Goal: Task Accomplishment & Management: Use online tool/utility

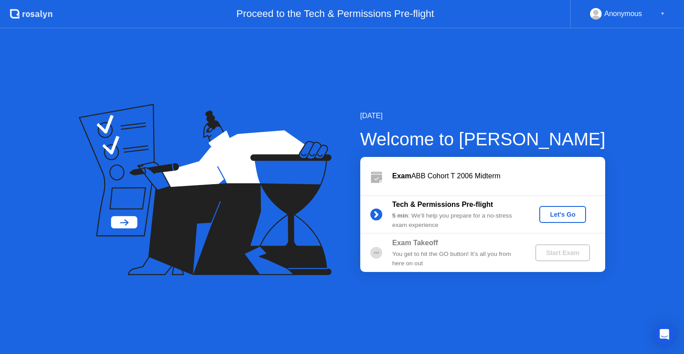
click at [549, 215] on div "Let's Go" at bounding box center [563, 214] width 40 height 7
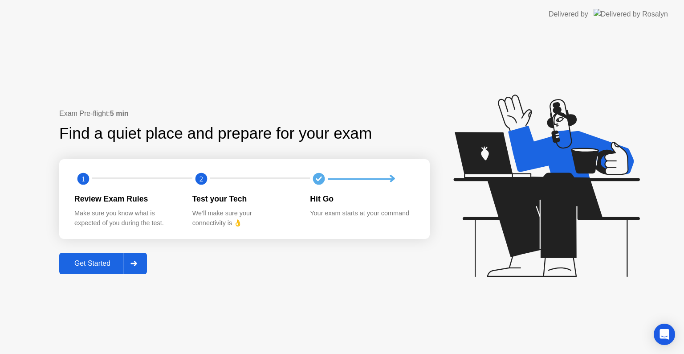
click at [114, 267] on div "Get Started" at bounding box center [92, 263] width 61 height 8
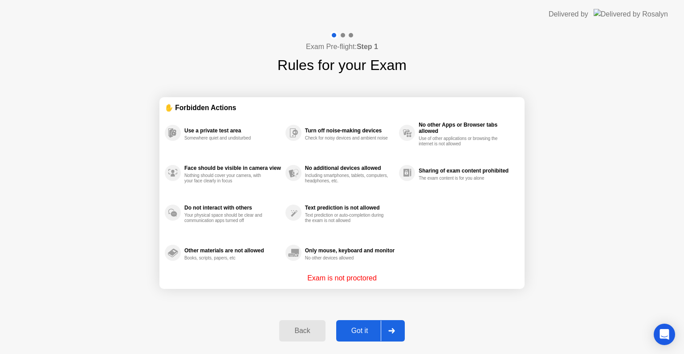
click at [377, 326] on div "Got it" at bounding box center [360, 330] width 42 height 8
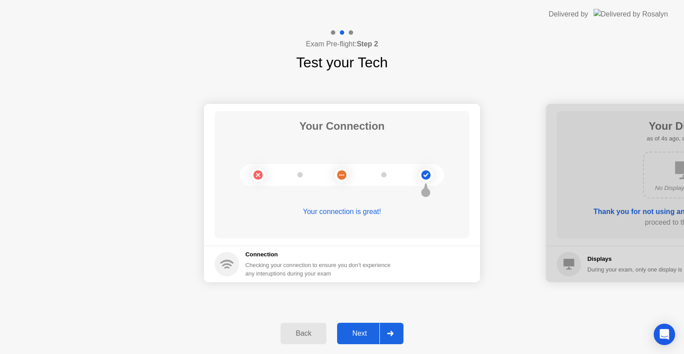
click at [394, 337] on div at bounding box center [389, 333] width 21 height 20
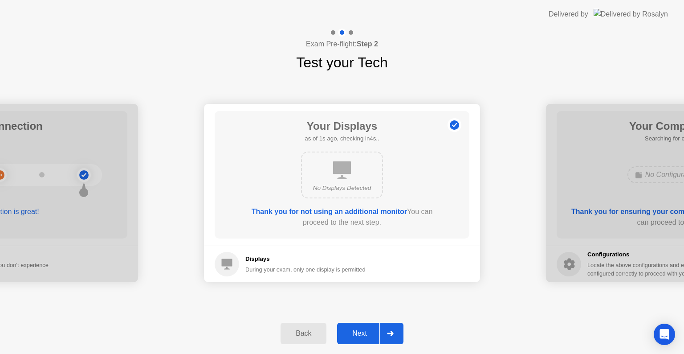
click at [394, 337] on div at bounding box center [389, 333] width 21 height 20
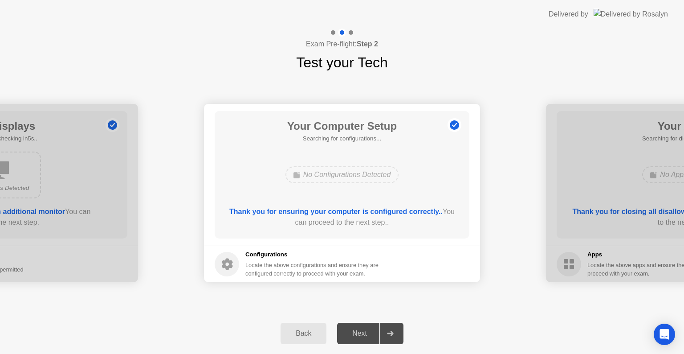
click at [394, 337] on div at bounding box center [389, 333] width 21 height 20
drag, startPoint x: 360, startPoint y: 321, endPoint x: 453, endPoint y: 122, distance: 219.6
click at [453, 122] on div "Exam Pre-flight: Step 2 Test your Tech Your Connection Your connection is great…" at bounding box center [342, 191] width 684 height 325
click at [453, 122] on circle at bounding box center [454, 125] width 9 height 9
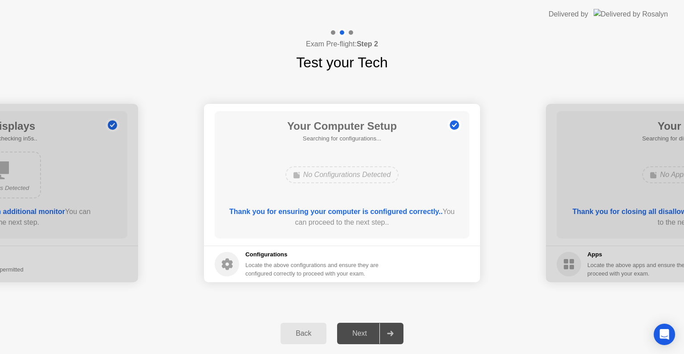
click at [368, 329] on div "Next" at bounding box center [360, 333] width 40 height 8
drag, startPoint x: 368, startPoint y: 328, endPoint x: 324, endPoint y: 338, distance: 44.8
click at [324, 338] on div "Back Next" at bounding box center [342, 333] width 684 height 41
click at [324, 338] on button "Back" at bounding box center [304, 332] width 46 height 21
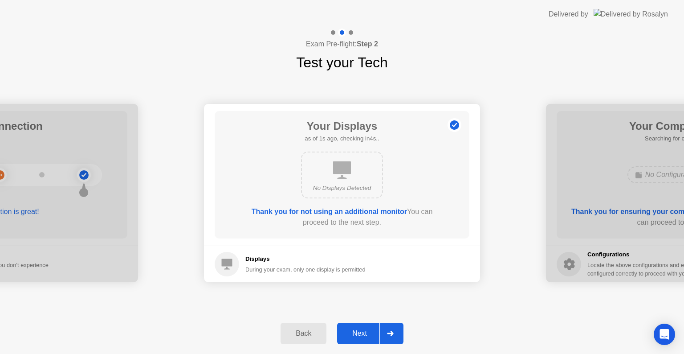
click at [382, 327] on div at bounding box center [389, 333] width 21 height 20
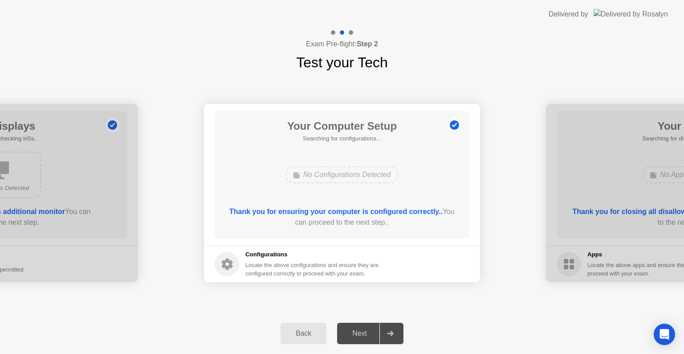
click at [391, 208] on b "Thank you for ensuring your computer is configured correctly.." at bounding box center [335, 212] width 213 height 8
click at [405, 301] on div "Your Connection Your connection is great! Connection Checking your connection t…" at bounding box center [342, 193] width 684 height 240
click at [386, 330] on div at bounding box center [389, 333] width 21 height 20
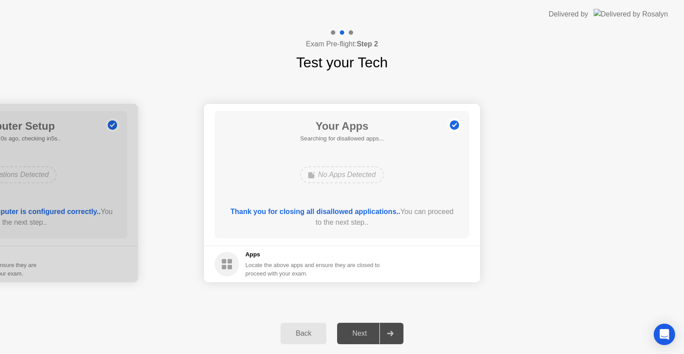
click at [386, 330] on div at bounding box center [389, 333] width 21 height 20
click at [390, 330] on div at bounding box center [389, 333] width 21 height 20
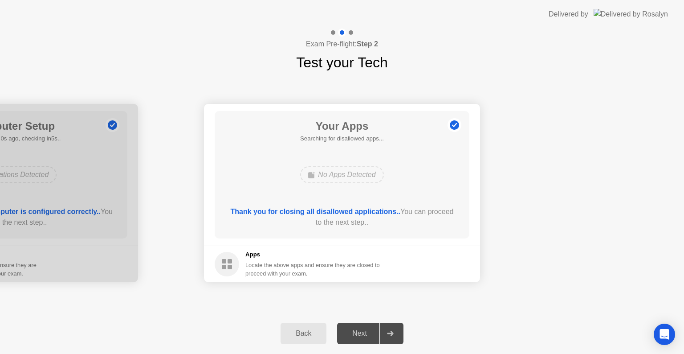
click at [390, 330] on div at bounding box center [389, 333] width 21 height 20
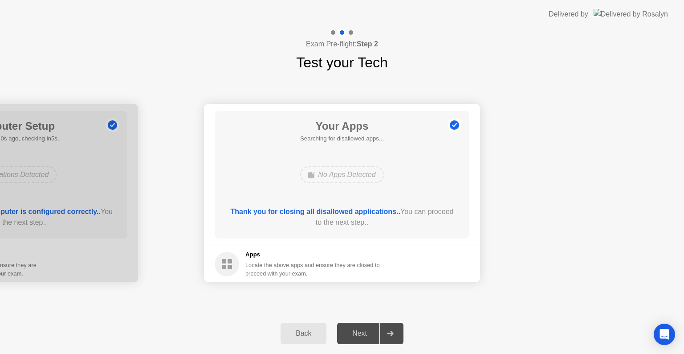
click at [390, 330] on div at bounding box center [389, 333] width 21 height 20
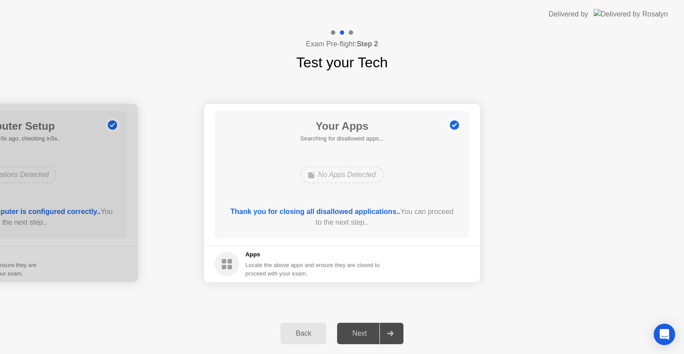
click at [390, 330] on div at bounding box center [389, 333] width 21 height 20
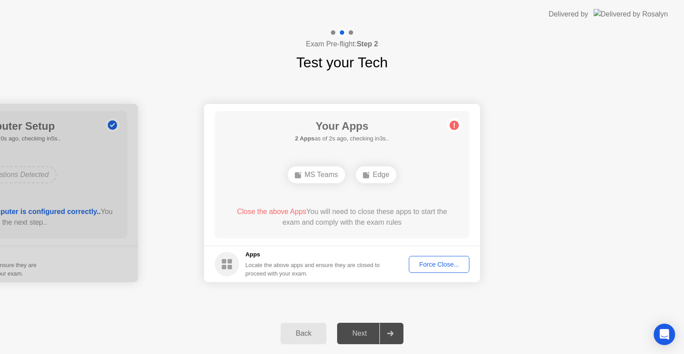
click at [435, 262] on div "Force Close..." at bounding box center [439, 264] width 54 height 7
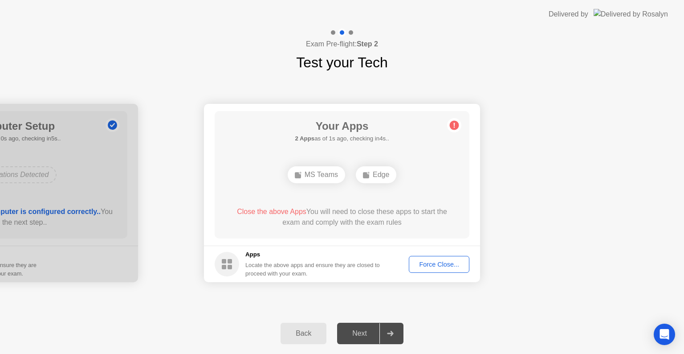
click at [435, 267] on div "Force Close..." at bounding box center [439, 264] width 54 height 7
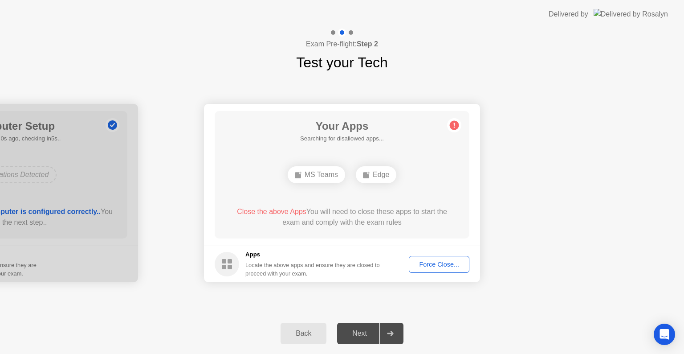
click at [433, 267] on div "Force Close..." at bounding box center [439, 264] width 54 height 7
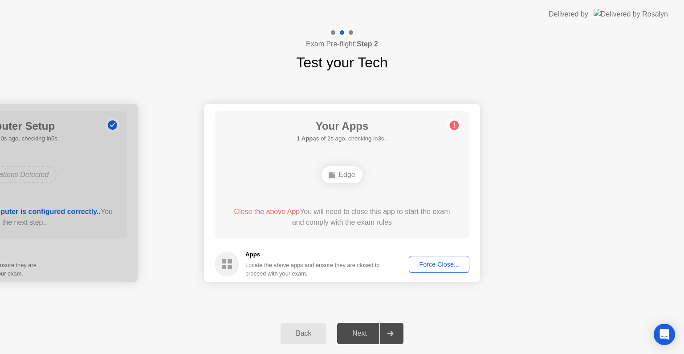
click at [433, 265] on div "Force Close..." at bounding box center [439, 264] width 54 height 7
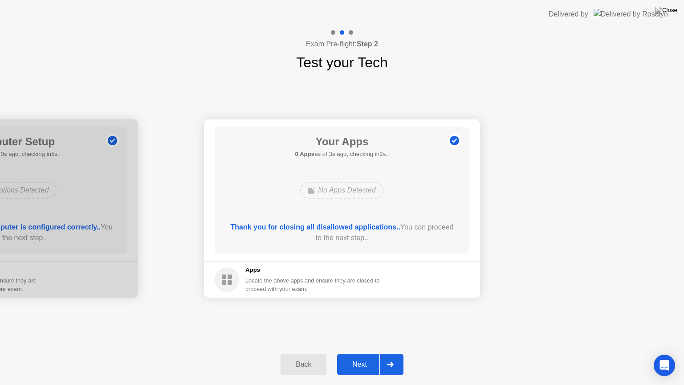
click at [366, 353] on div "Next" at bounding box center [360, 364] width 40 height 8
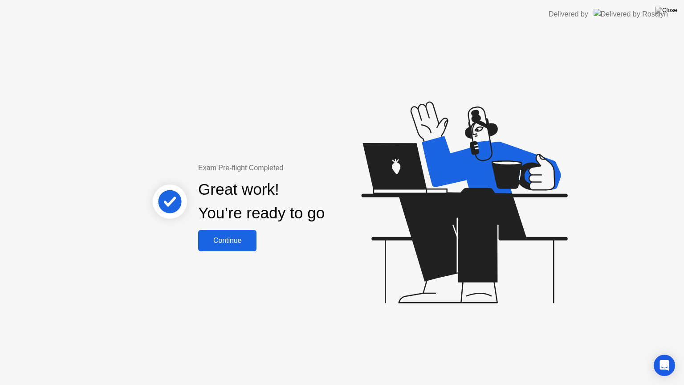
click at [221, 242] on div "Continue" at bounding box center [227, 240] width 53 height 8
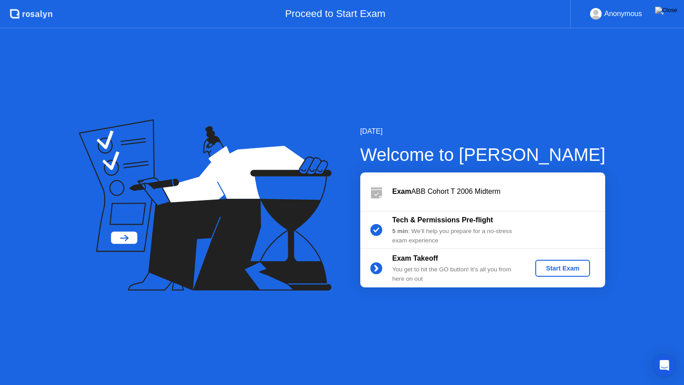
click at [567, 267] on div "Start Exam" at bounding box center [563, 268] width 48 height 7
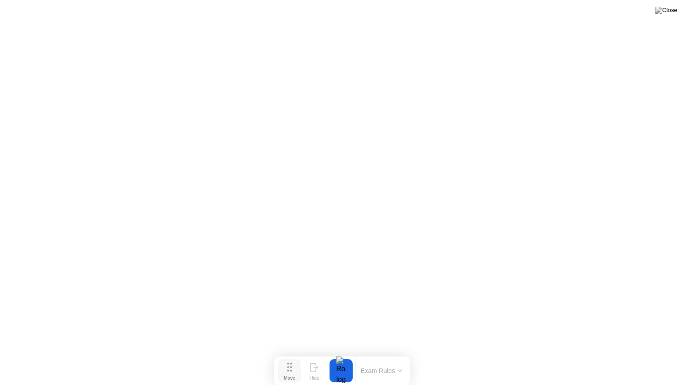
click at [292, 353] on button "Move" at bounding box center [289, 370] width 23 height 23
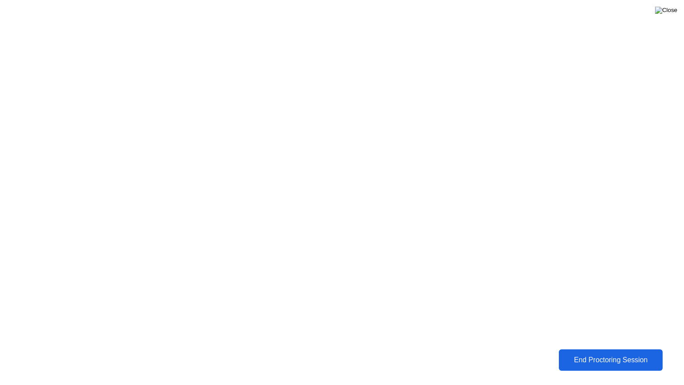
click at [675, 13] on img at bounding box center [666, 10] width 22 height 7
